Goal: Information Seeking & Learning: Understand process/instructions

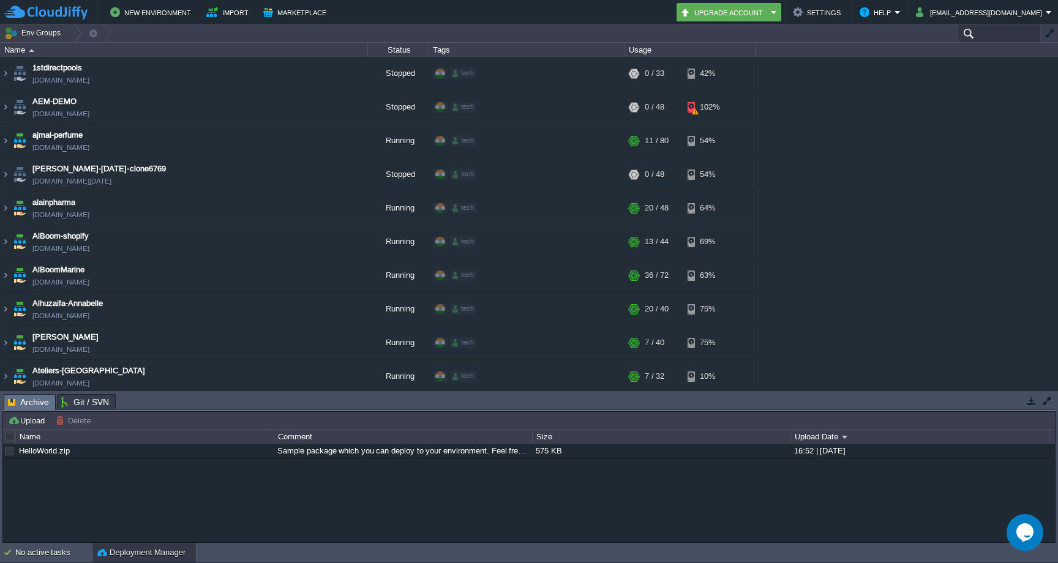
click at [989, 36] on input "text" at bounding box center [999, 33] width 84 height 18
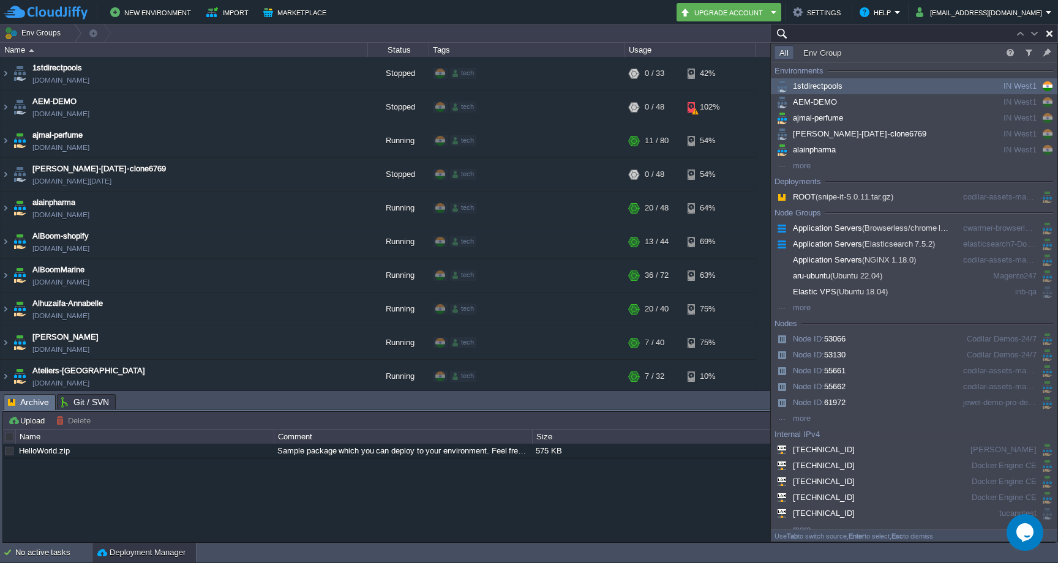
paste input "[TECHNICAL_ID]"
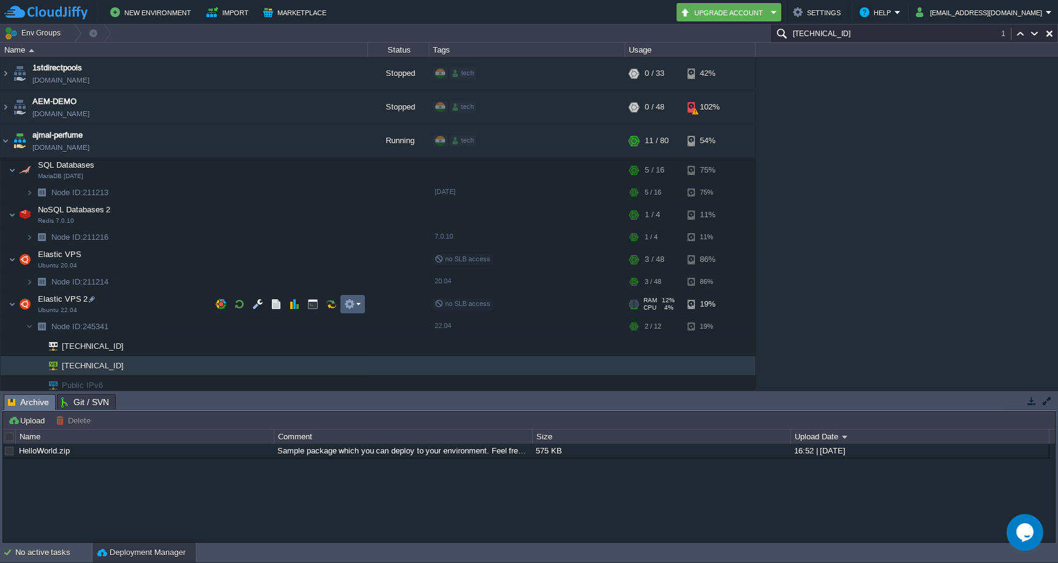
click at [353, 302] on button "button" at bounding box center [349, 304] width 11 height 11
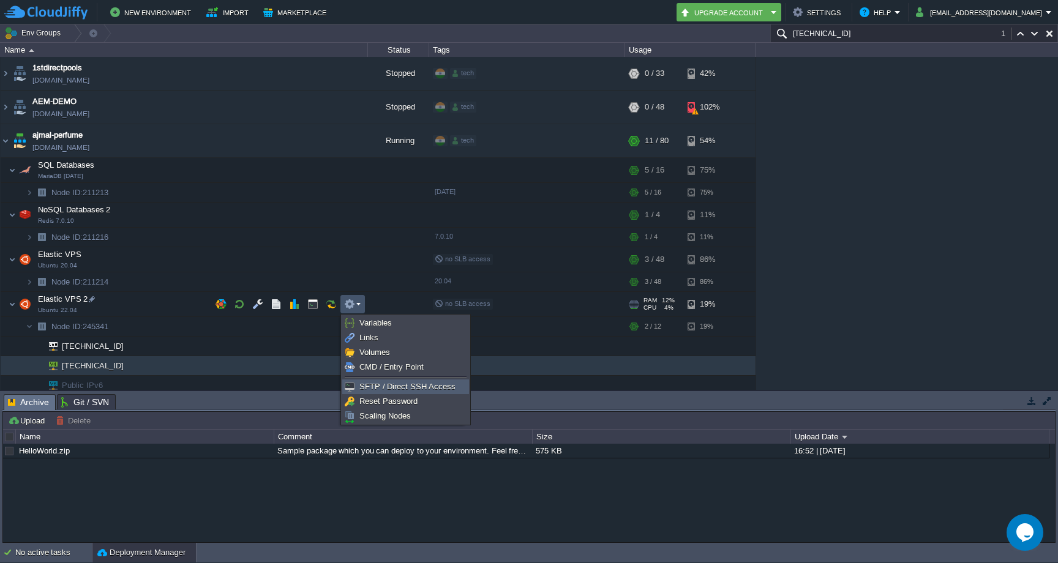
click at [386, 389] on span "SFTP / Direct SSH Access" at bounding box center [407, 386] width 96 height 9
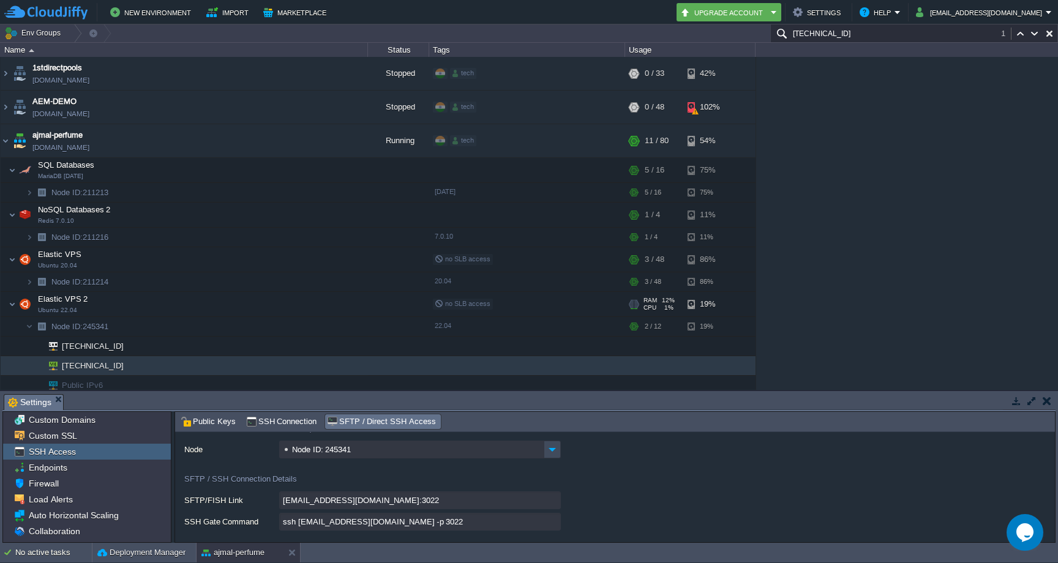
scroll to position [37, 0]
click at [554, 516] on input "ssh [EMAIL_ADDRESS][DOMAIN_NAME] -p 3022" at bounding box center [420, 521] width 282 height 18
click at [877, 36] on input "[TECHNICAL_ID]" at bounding box center [914, 33] width 288 height 18
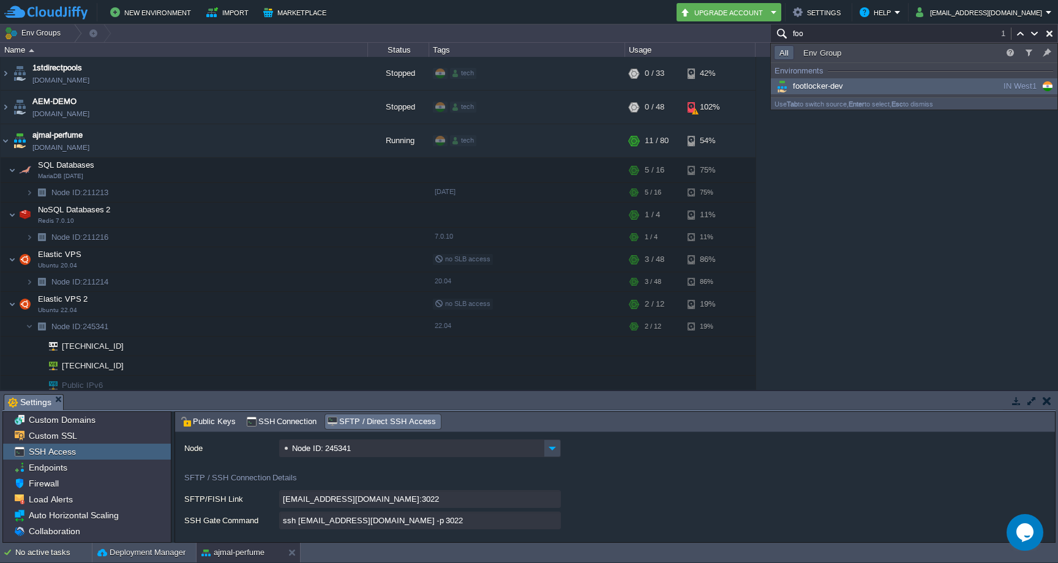
type input "foo"
click at [873, 90] on div "footlocker-dev" at bounding box center [866, 86] width 185 height 13
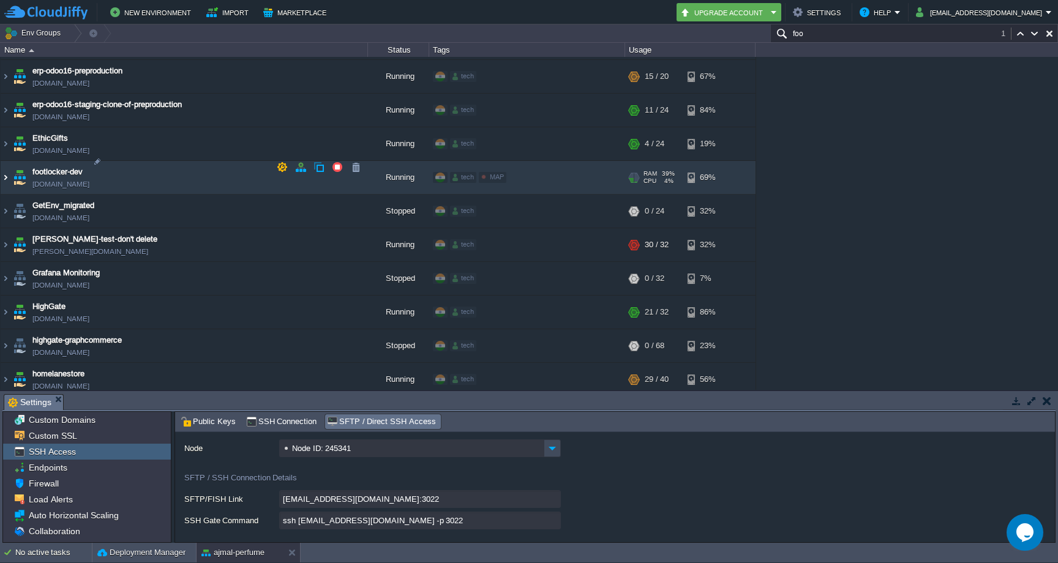
click at [8, 166] on img at bounding box center [6, 177] width 10 height 33
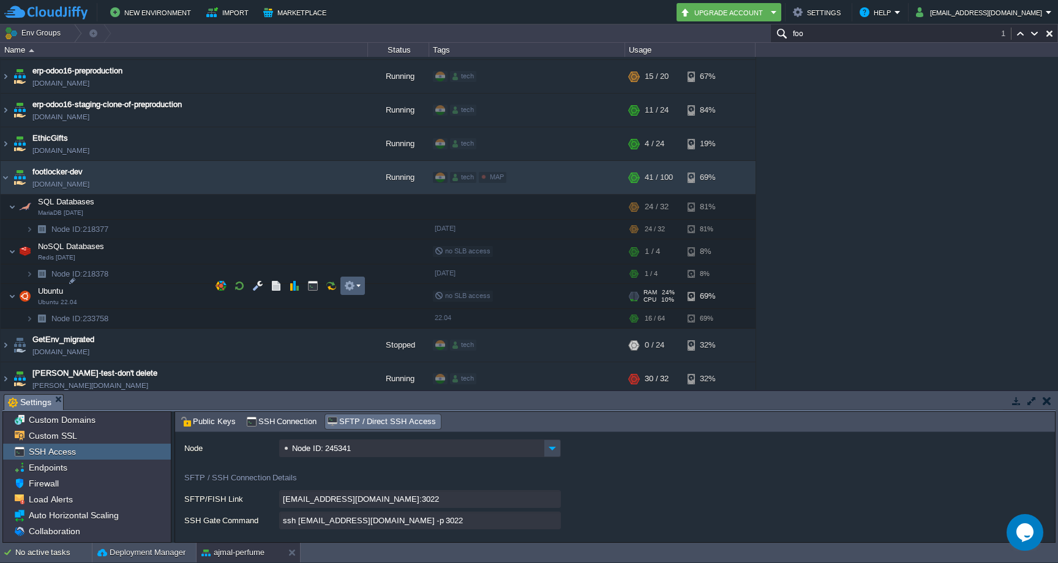
click at [359, 287] on em at bounding box center [352, 285] width 17 height 11
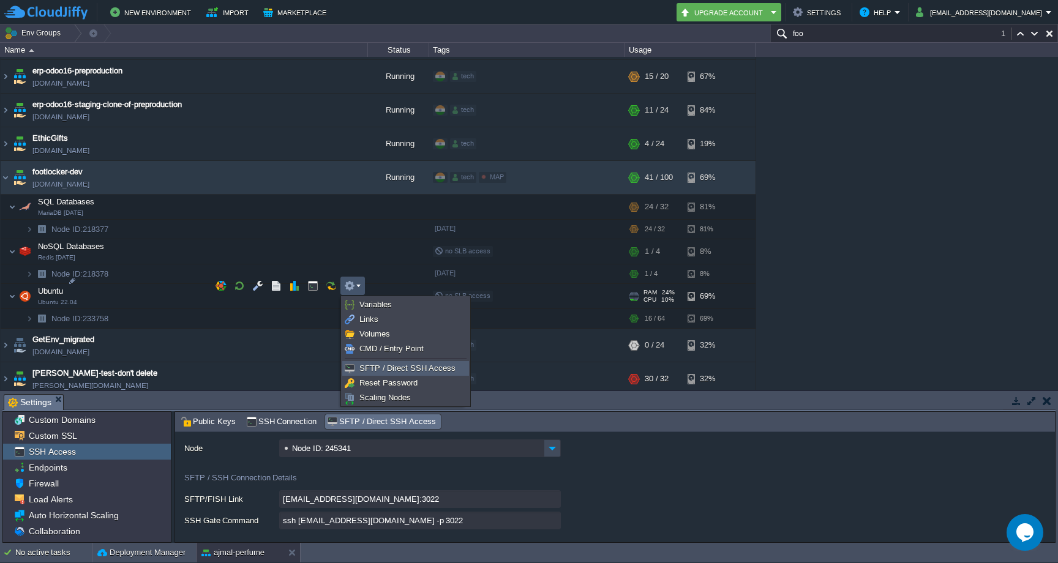
click at [390, 367] on span "SFTP / Direct SSH Access" at bounding box center [407, 368] width 96 height 9
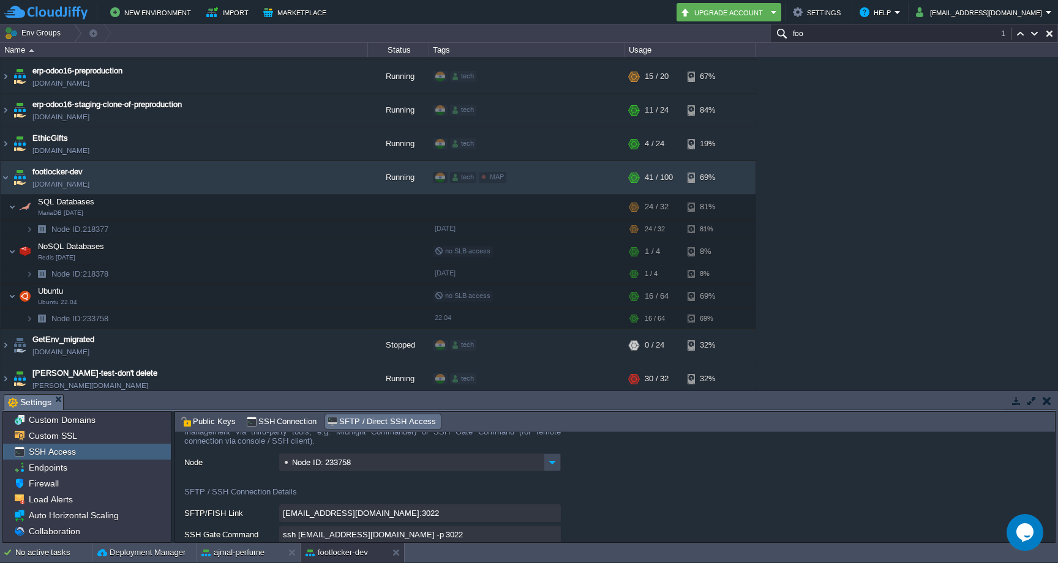
scroll to position [32, 0]
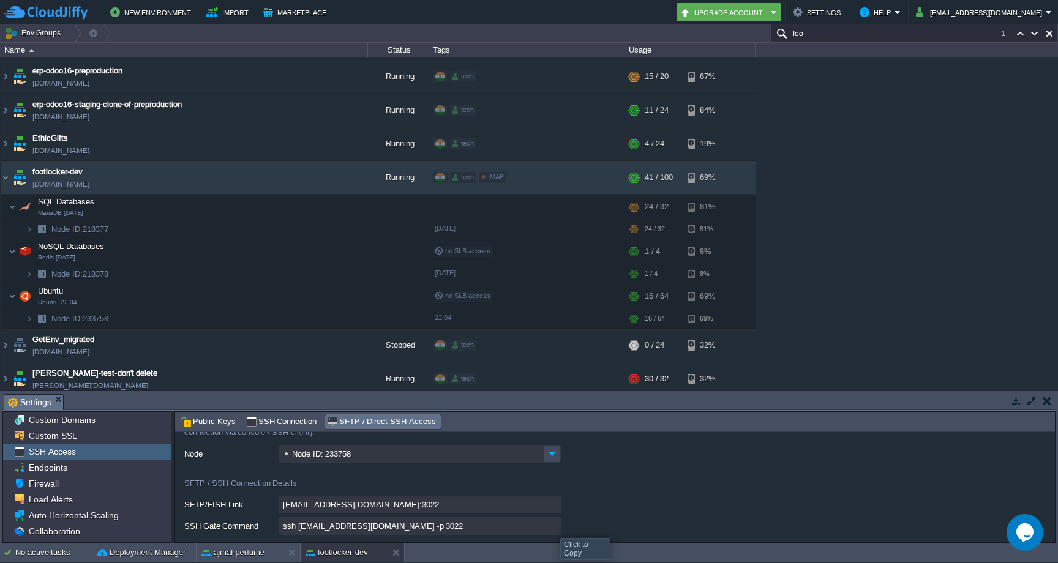
click at [551, 527] on input "ssh [EMAIL_ADDRESS][DOMAIN_NAME] -p 3022" at bounding box center [420, 526] width 282 height 18
type textarea "ssh [EMAIL_ADDRESS][DOMAIN_NAME] -p 3022"
